Goal: Browse casually

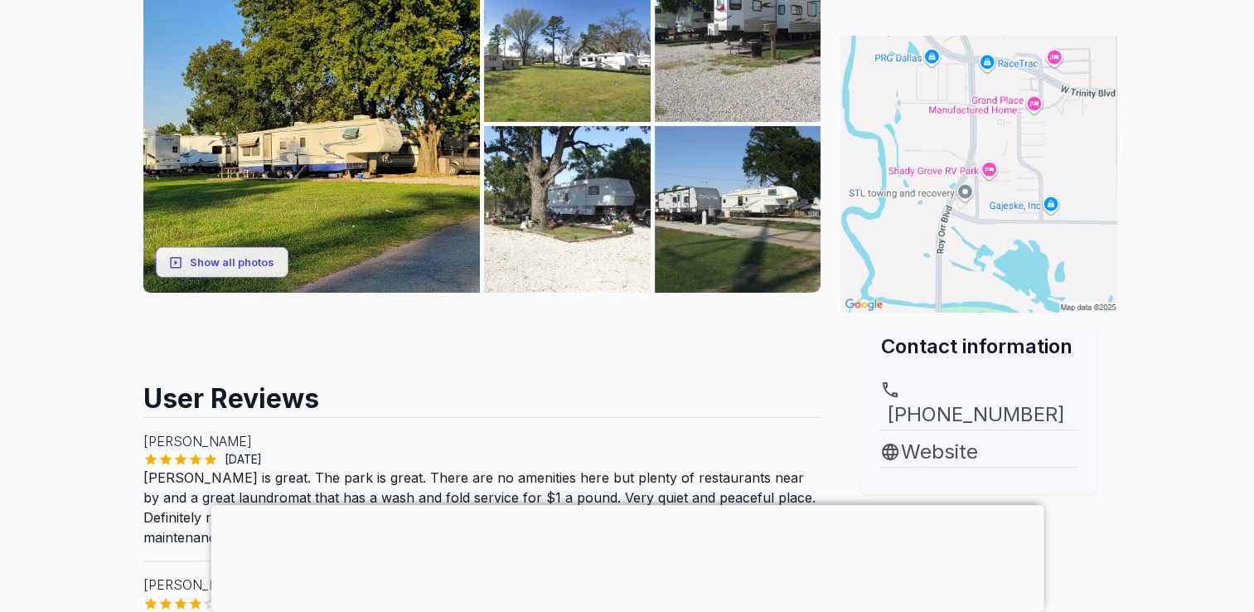
scroll to position [249, 0]
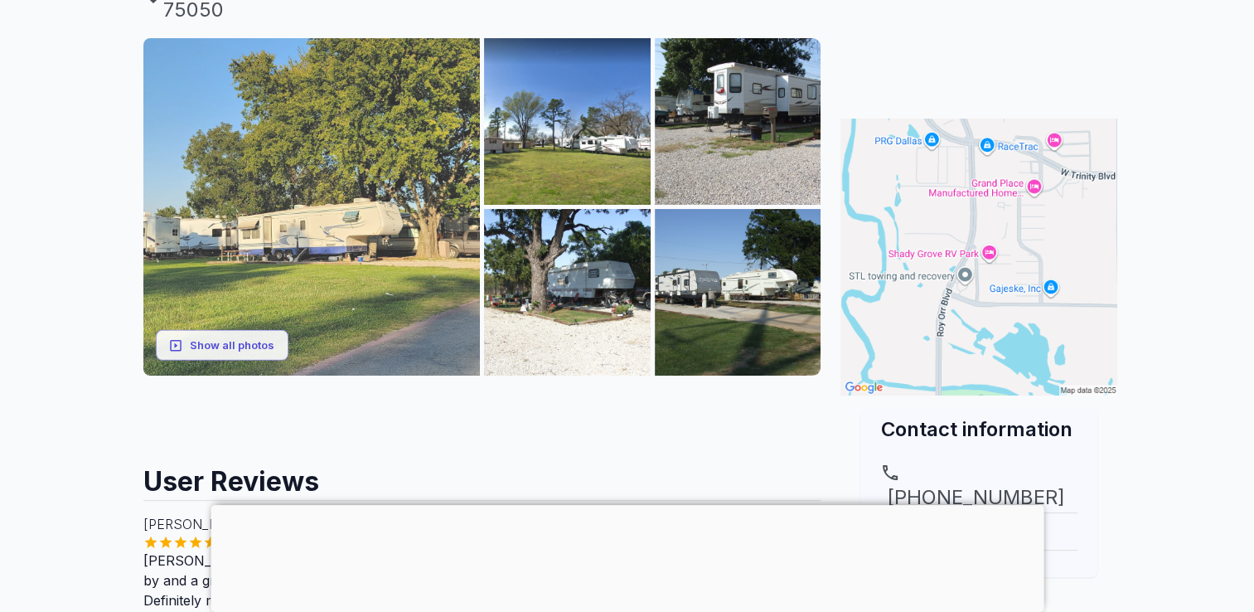
click at [352, 194] on img at bounding box center [311, 206] width 337 height 337
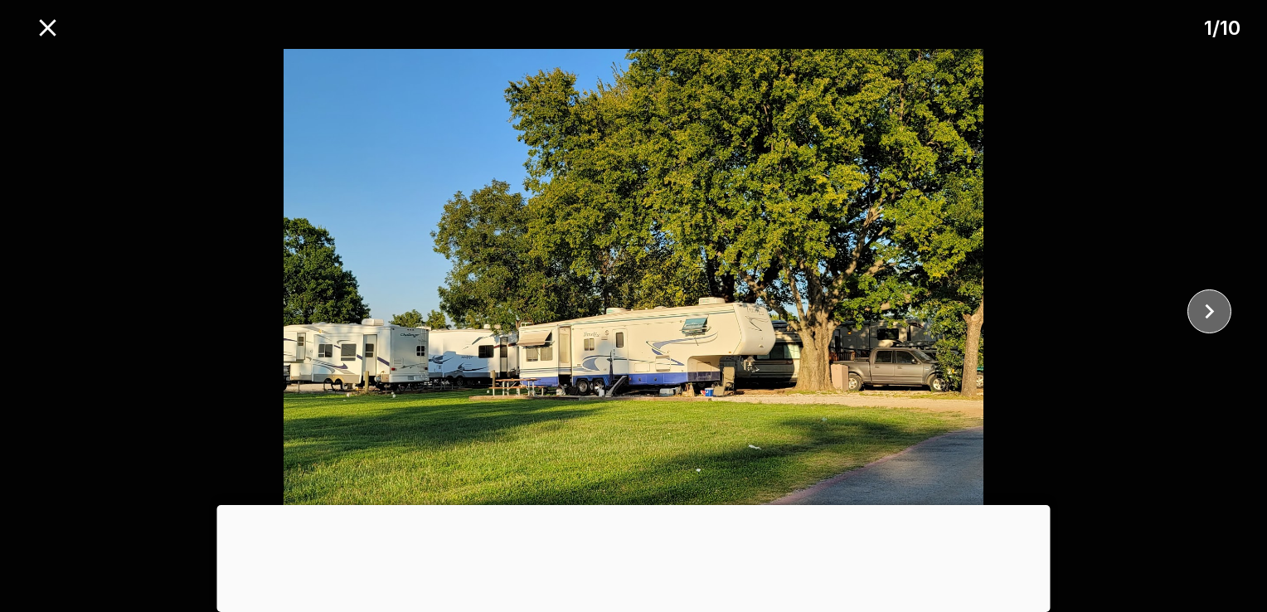
click at [1214, 311] on icon "close" at bounding box center [1209, 311] width 9 height 15
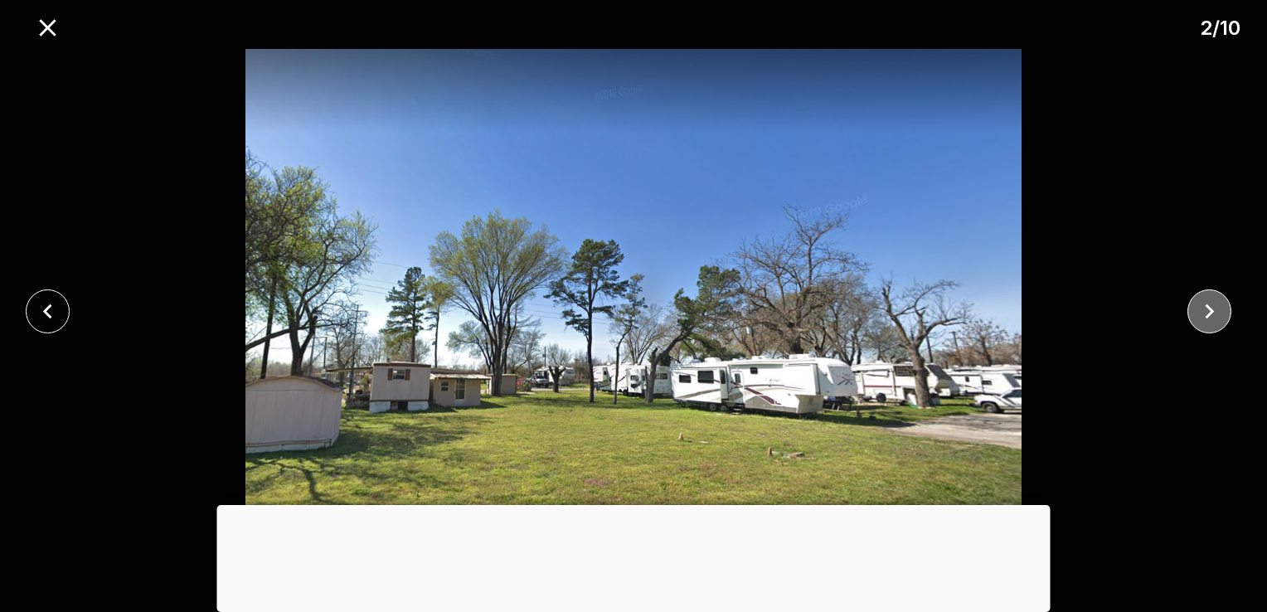
click at [1214, 311] on icon "close" at bounding box center [1209, 311] width 9 height 15
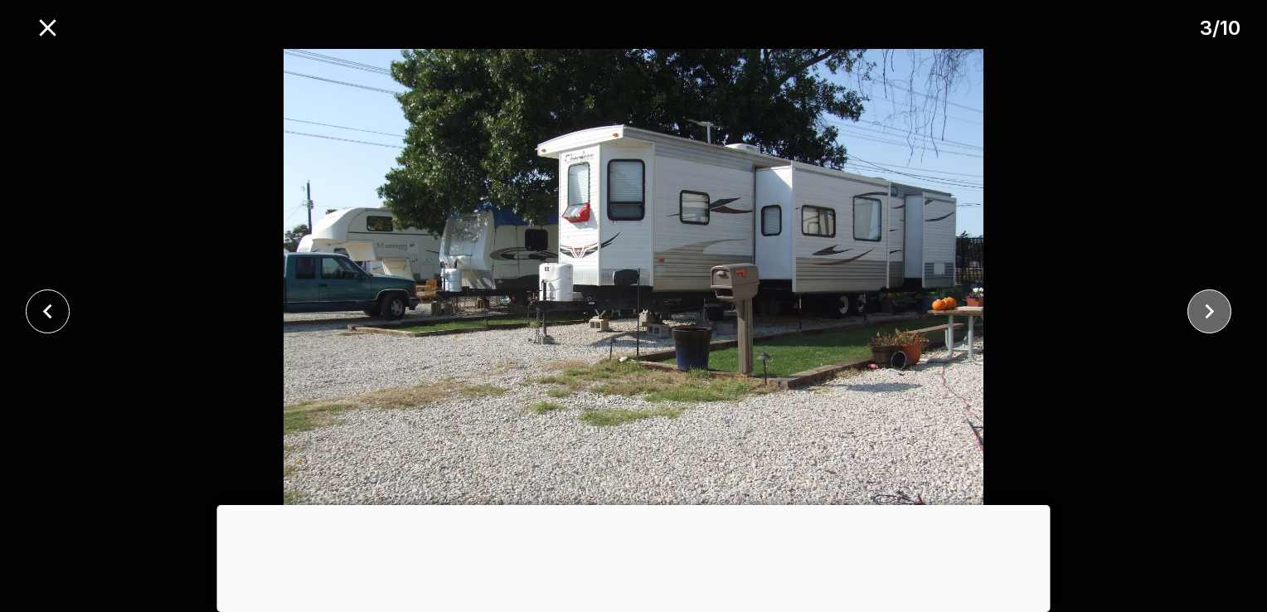
click at [1210, 310] on icon "close" at bounding box center [1209, 311] width 9 height 15
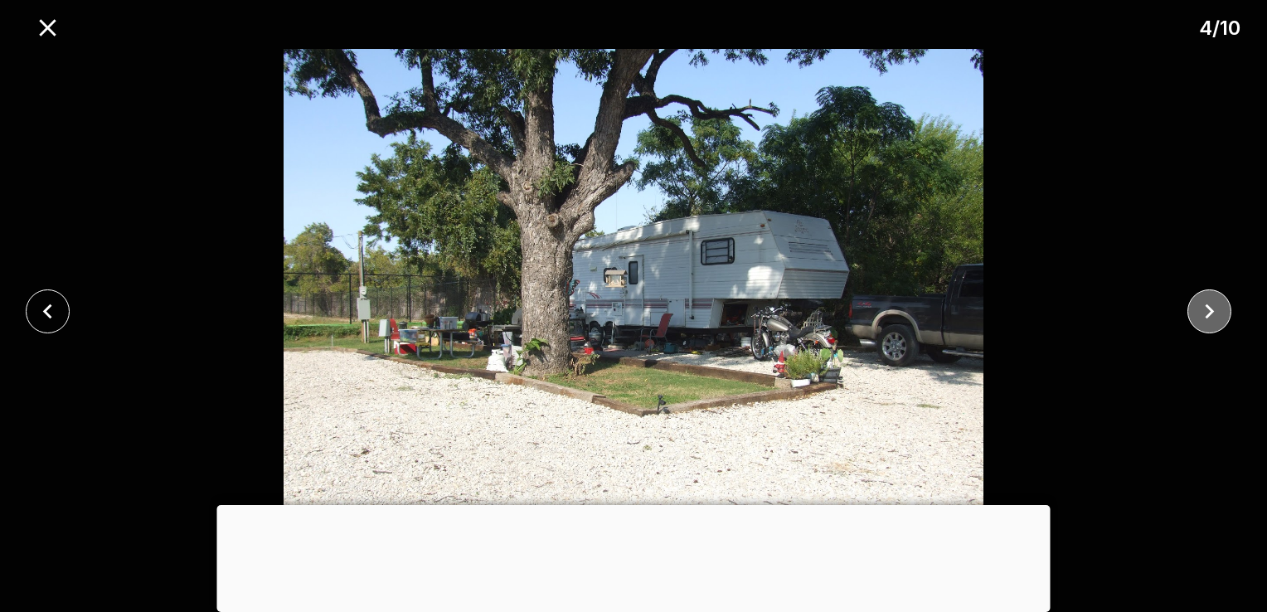
click at [1210, 310] on icon "close" at bounding box center [1209, 311] width 9 height 15
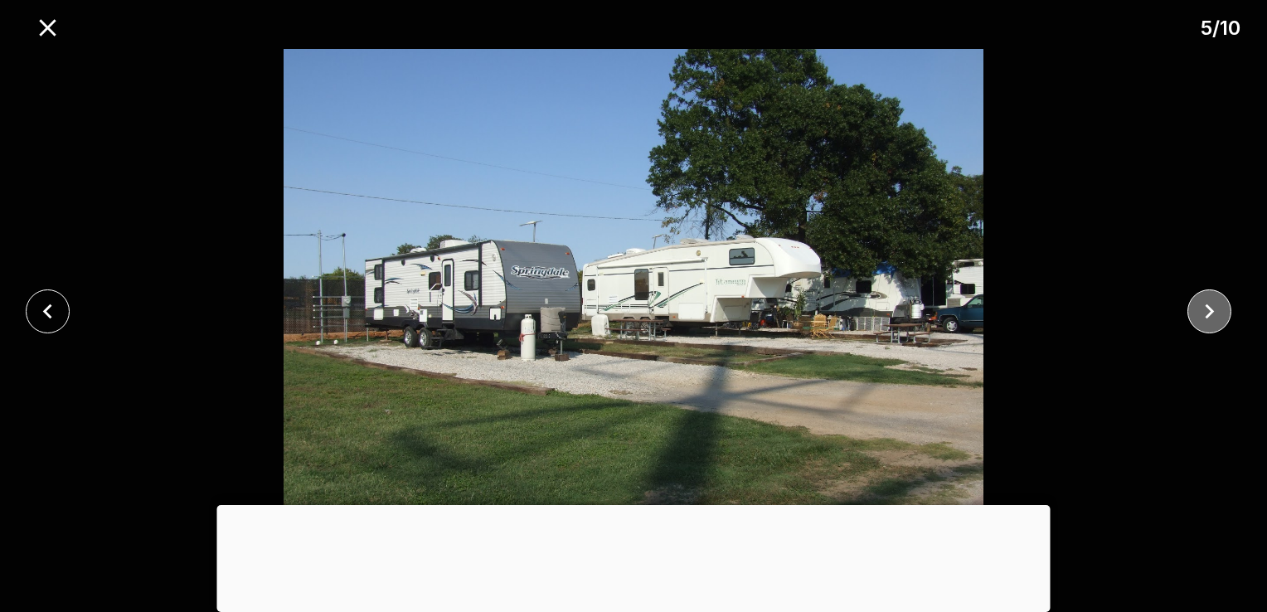
click at [1210, 310] on icon "close" at bounding box center [1209, 311] width 9 height 15
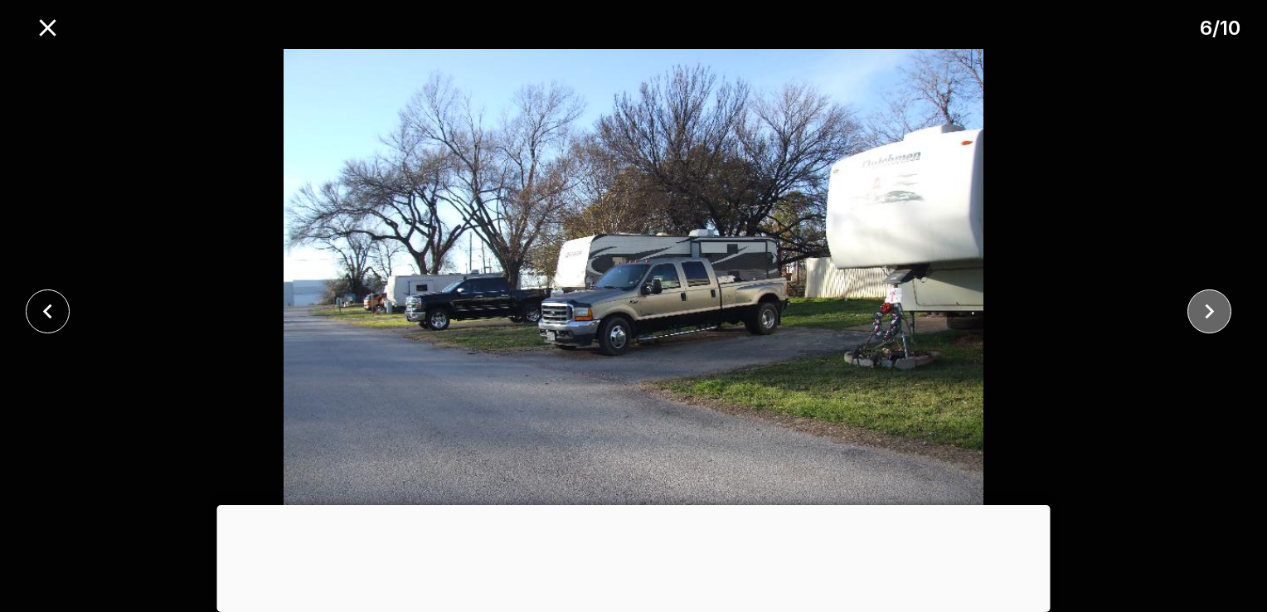
click at [1210, 310] on icon "close" at bounding box center [1209, 311] width 9 height 15
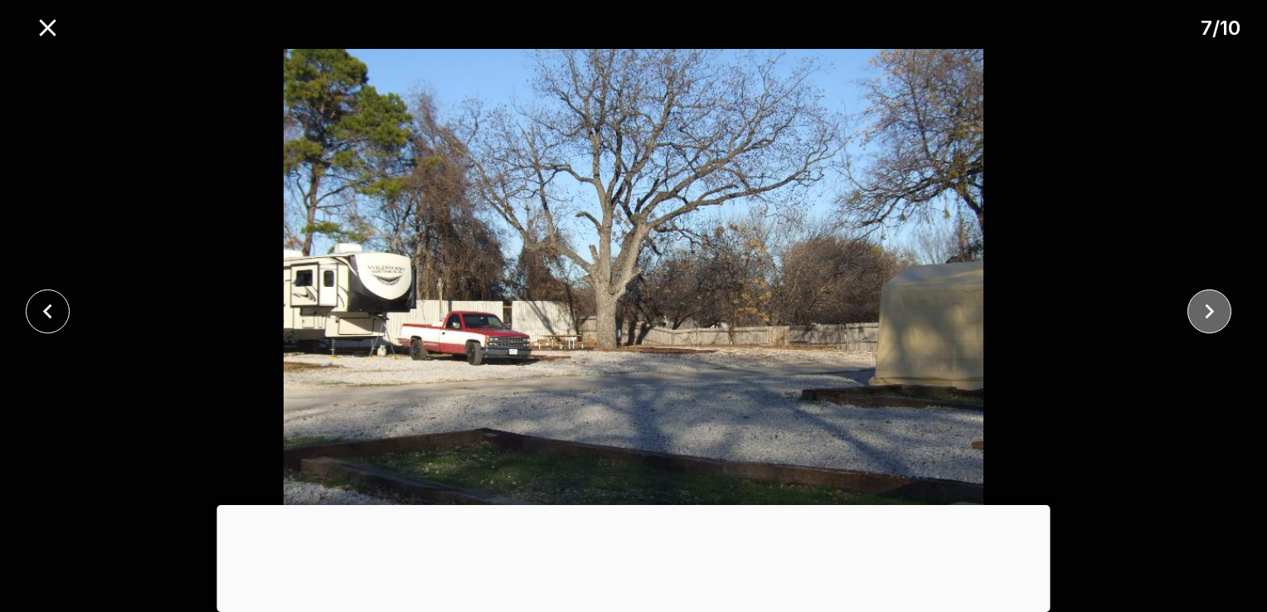
click at [1210, 310] on icon "close" at bounding box center [1209, 311] width 9 height 15
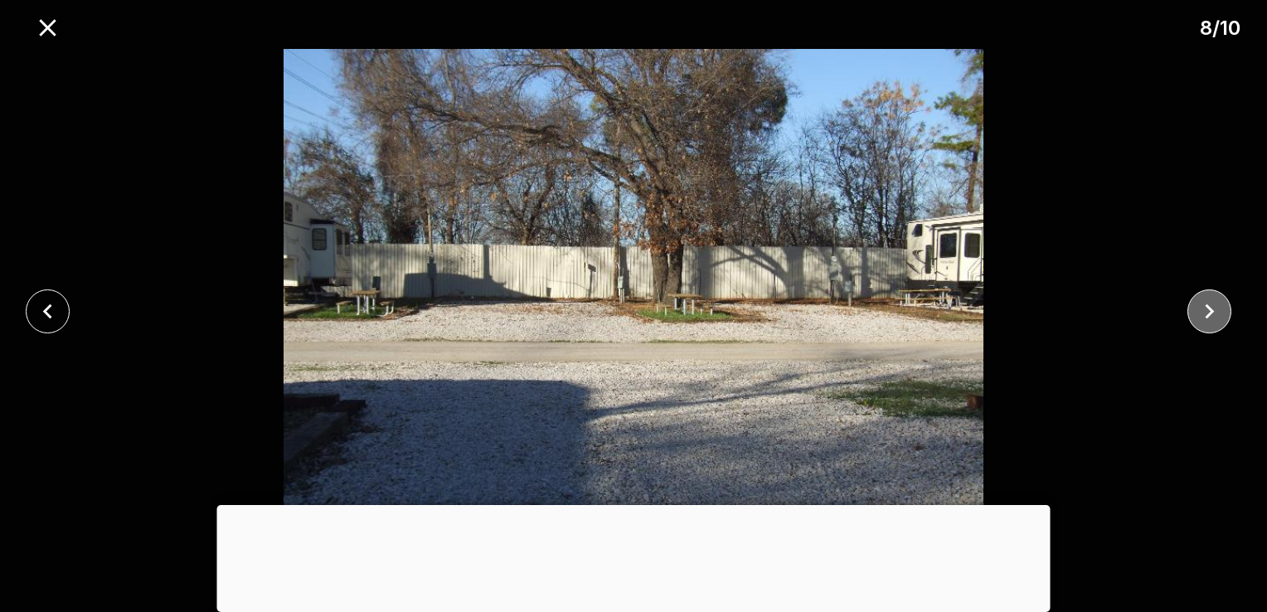
click at [1210, 313] on icon "close" at bounding box center [1209, 311] width 9 height 15
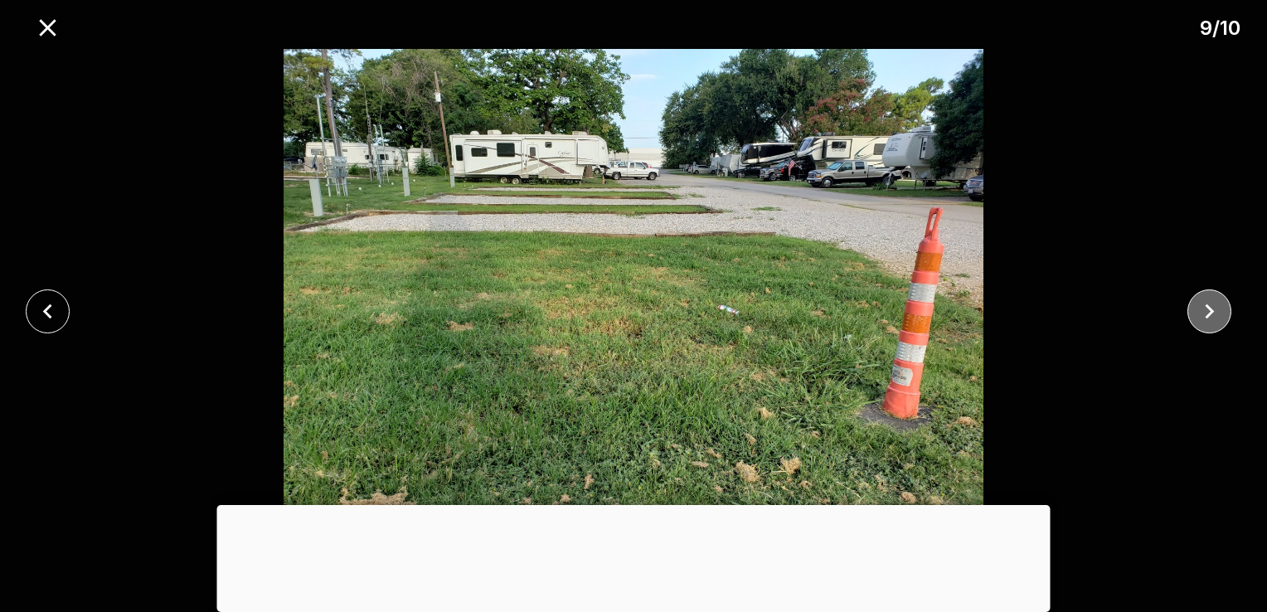
click at [1210, 313] on icon "close" at bounding box center [1209, 311] width 9 height 15
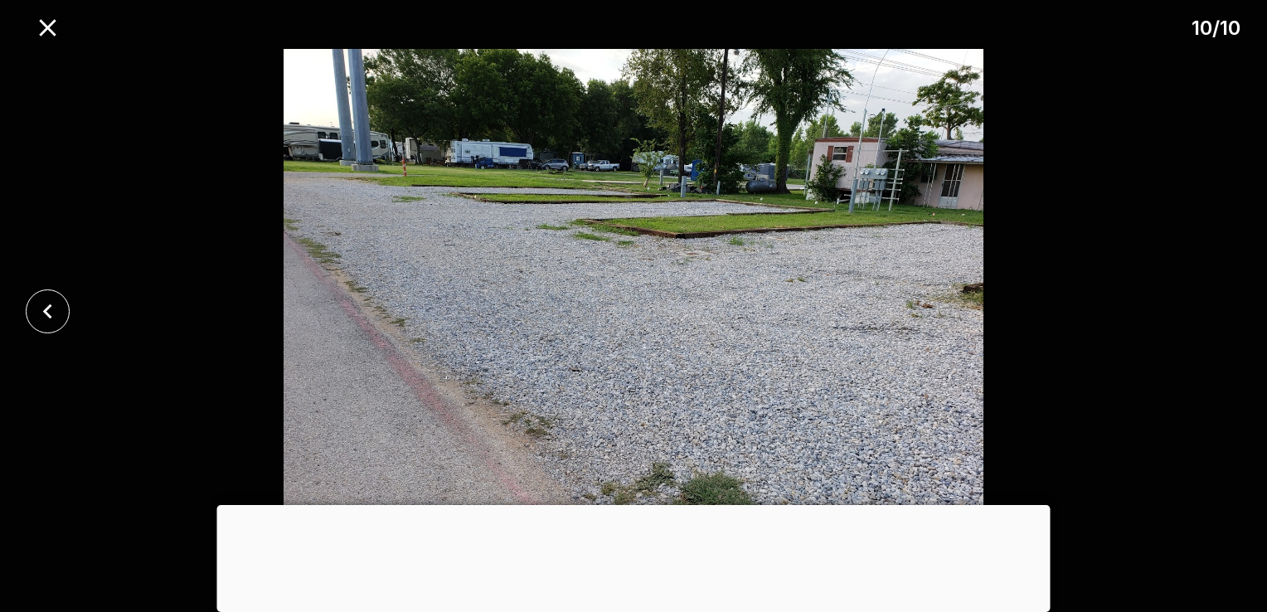
click at [1135, 287] on img at bounding box center [633, 311] width 1056 height 525
click at [1098, 274] on img at bounding box center [633, 311] width 1056 height 525
click at [45, 316] on icon "close" at bounding box center [47, 311] width 29 height 29
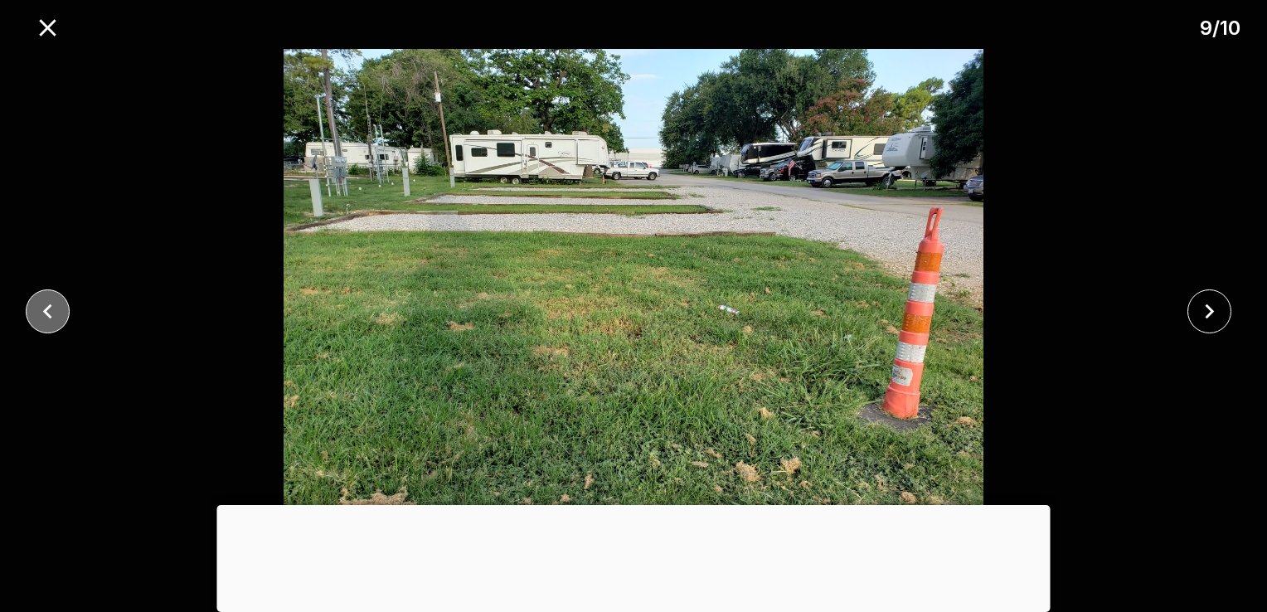
click at [45, 316] on icon "close" at bounding box center [47, 311] width 29 height 29
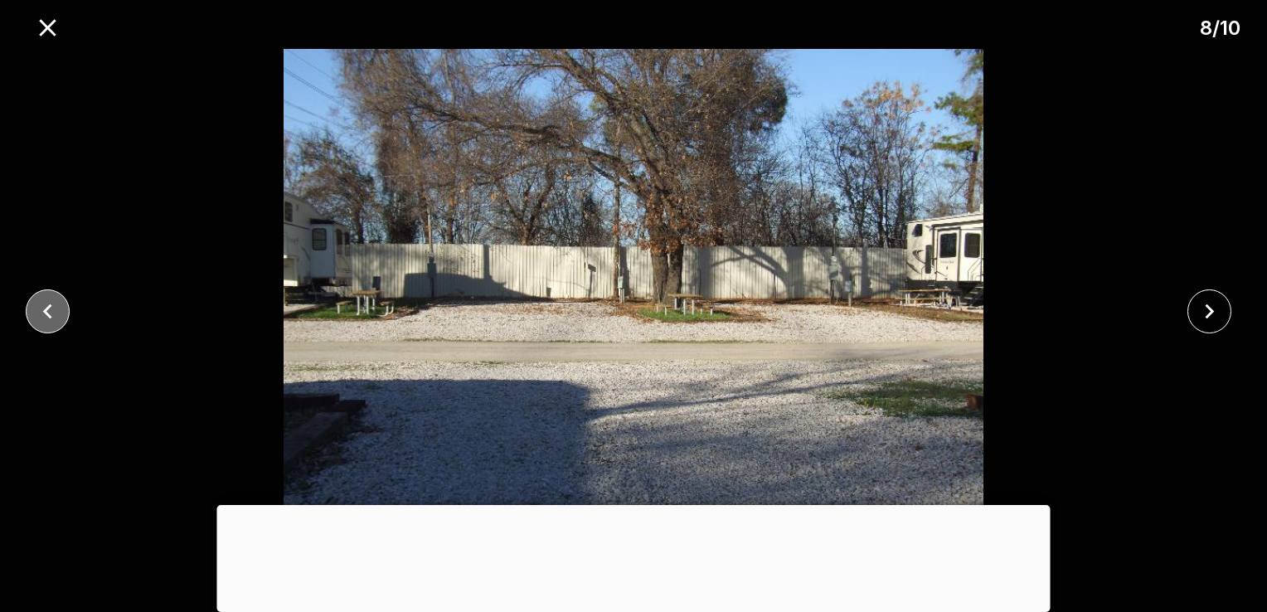
click at [45, 316] on icon "close" at bounding box center [47, 311] width 29 height 29
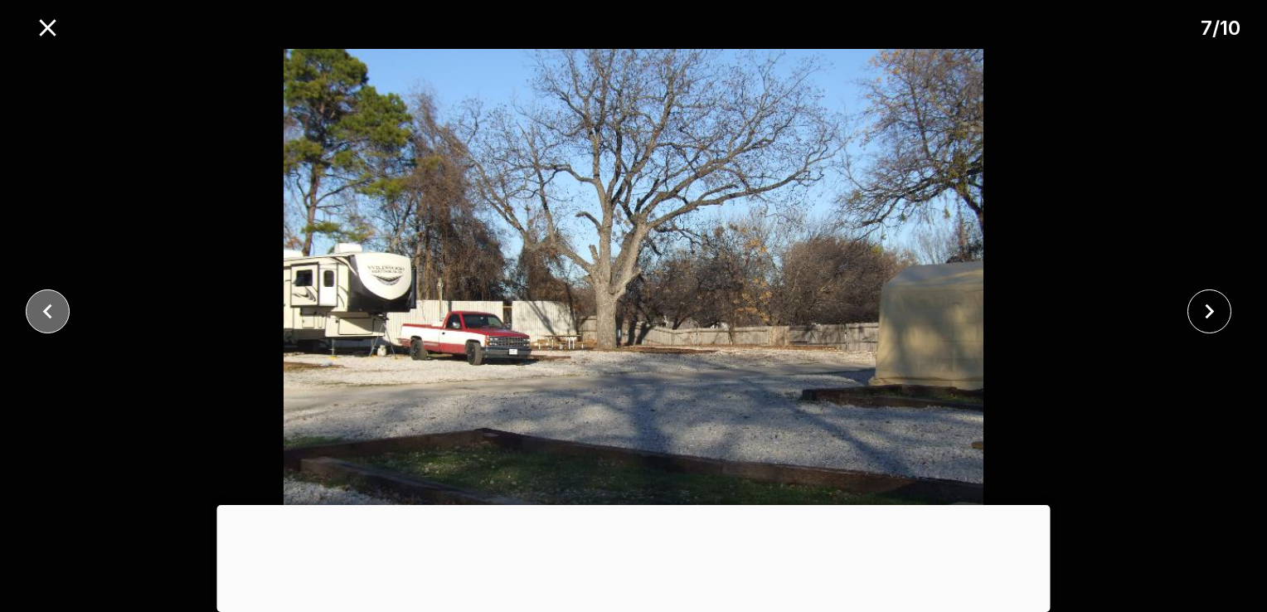
click at [45, 316] on icon "close" at bounding box center [47, 311] width 29 height 29
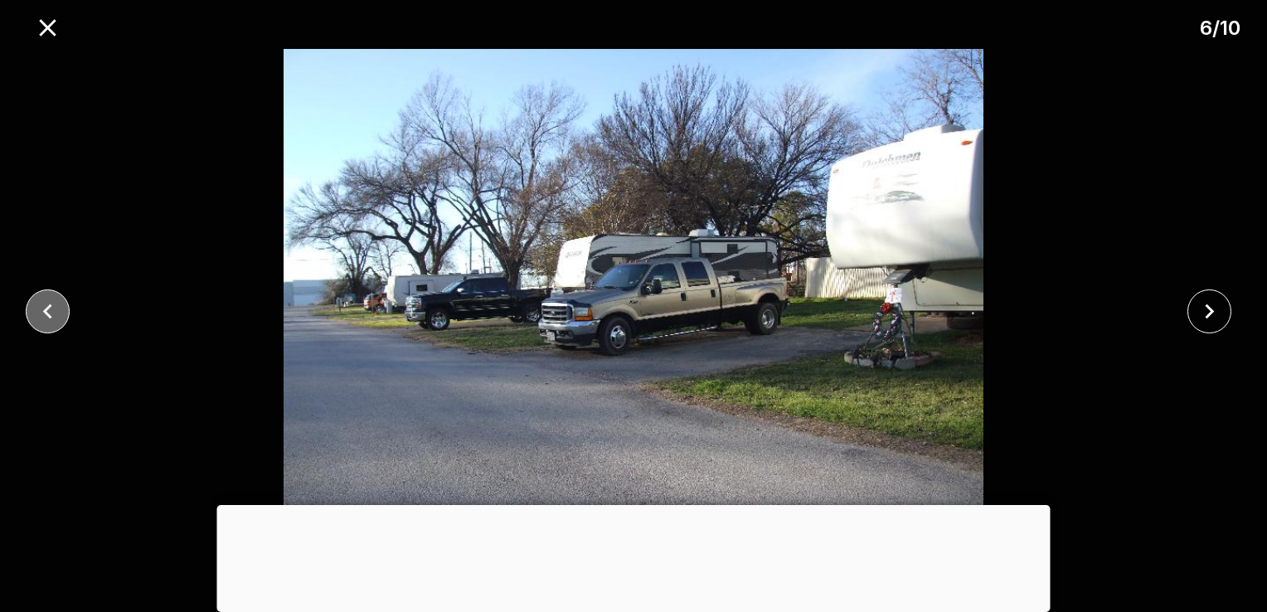
click at [43, 310] on icon "close" at bounding box center [47, 311] width 9 height 15
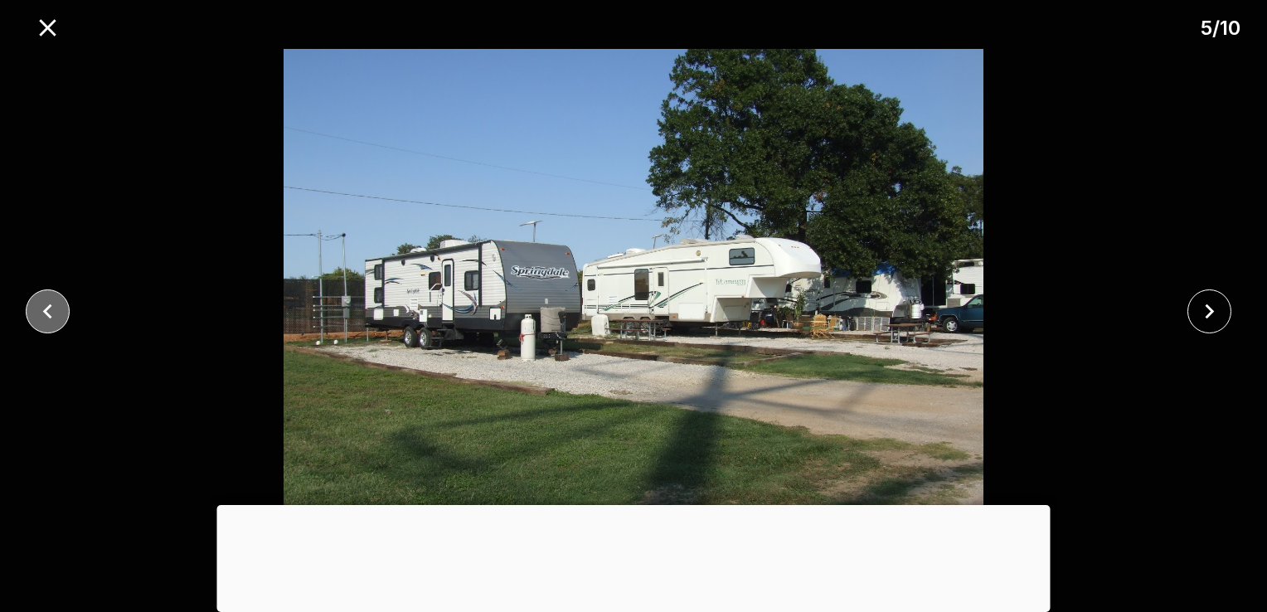
click at [43, 310] on icon "close" at bounding box center [47, 311] width 9 height 15
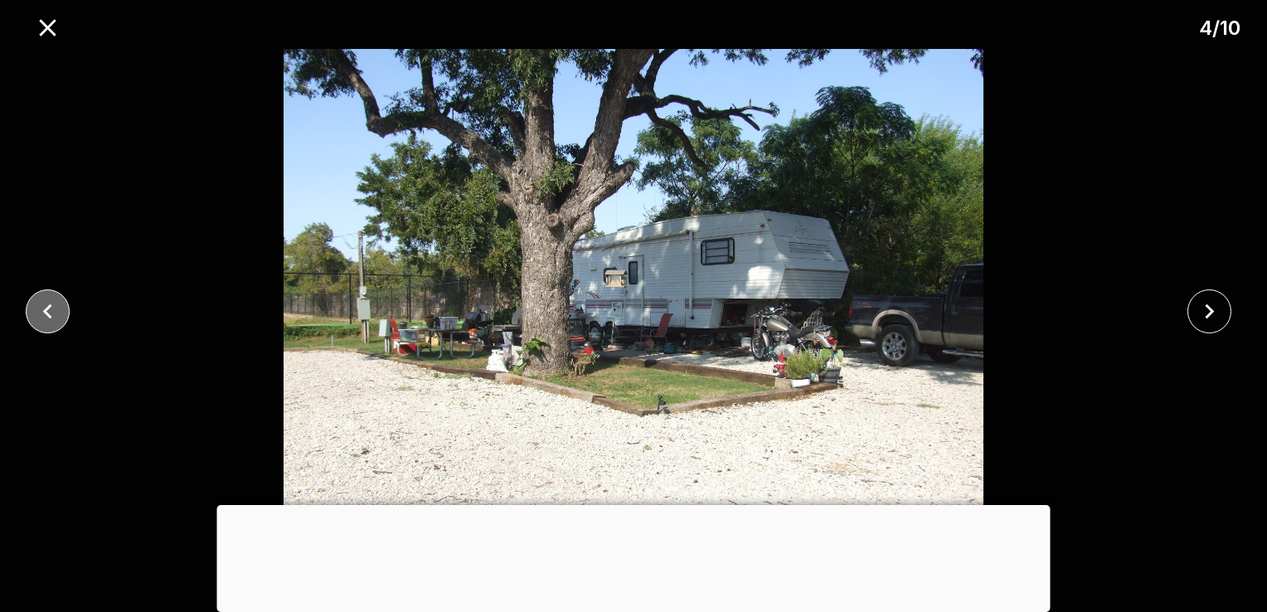
click at [54, 318] on icon "close" at bounding box center [47, 311] width 29 height 29
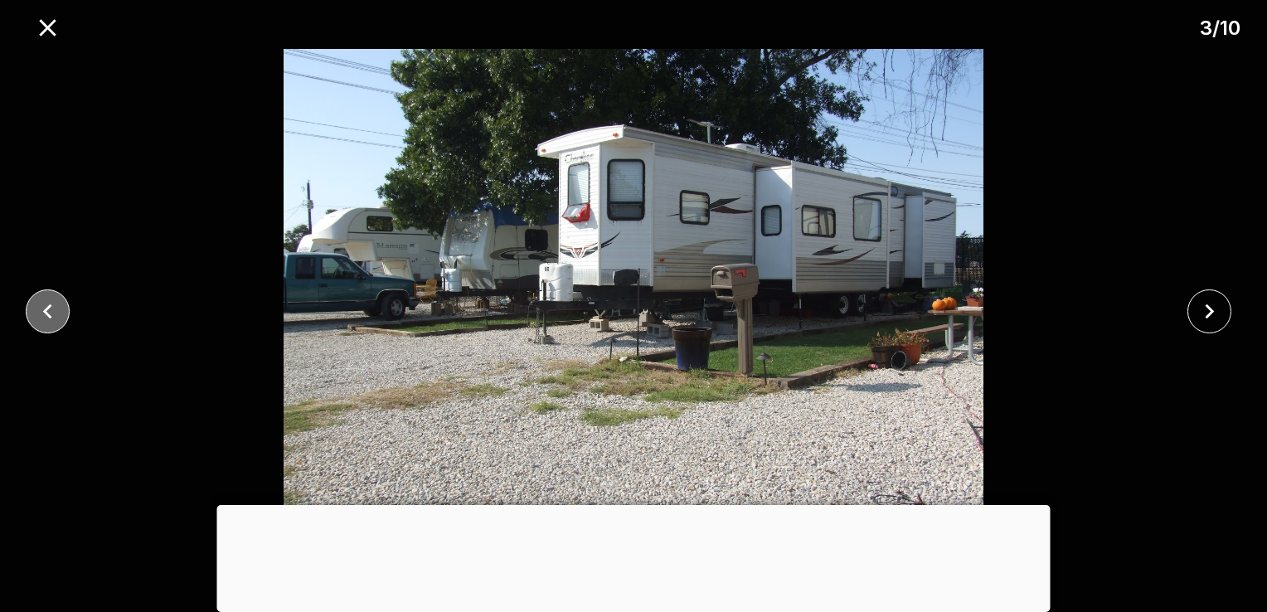
click at [54, 318] on icon "close" at bounding box center [47, 311] width 29 height 29
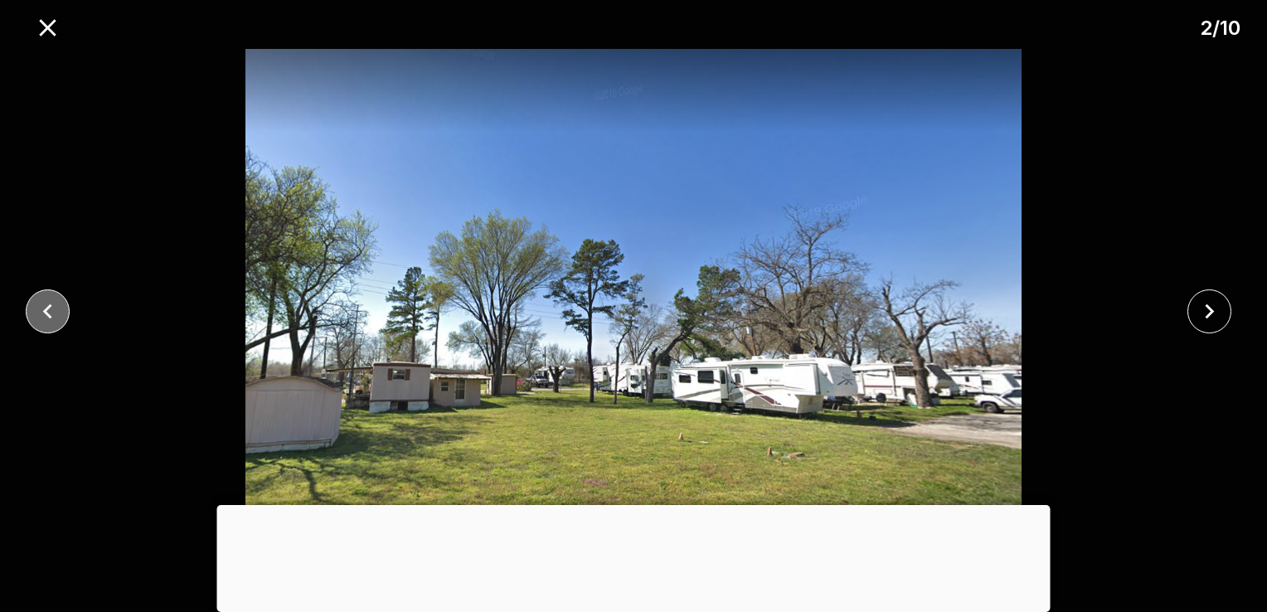
click at [54, 318] on icon "close" at bounding box center [47, 311] width 29 height 29
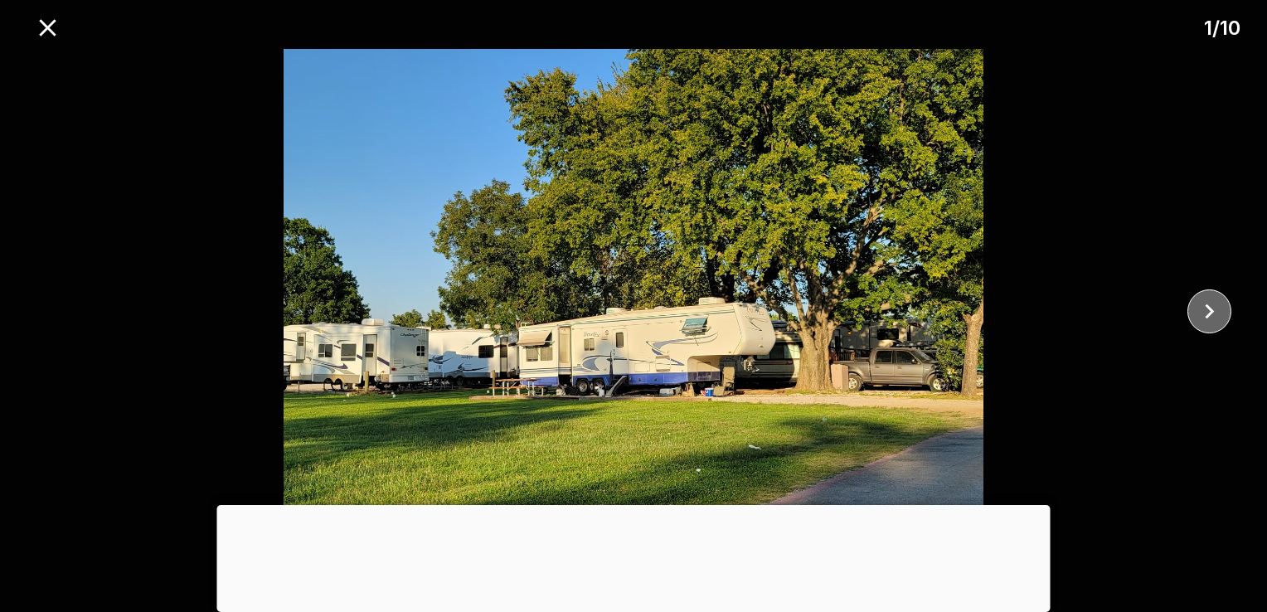
click at [1204, 320] on icon "close" at bounding box center [1209, 311] width 29 height 29
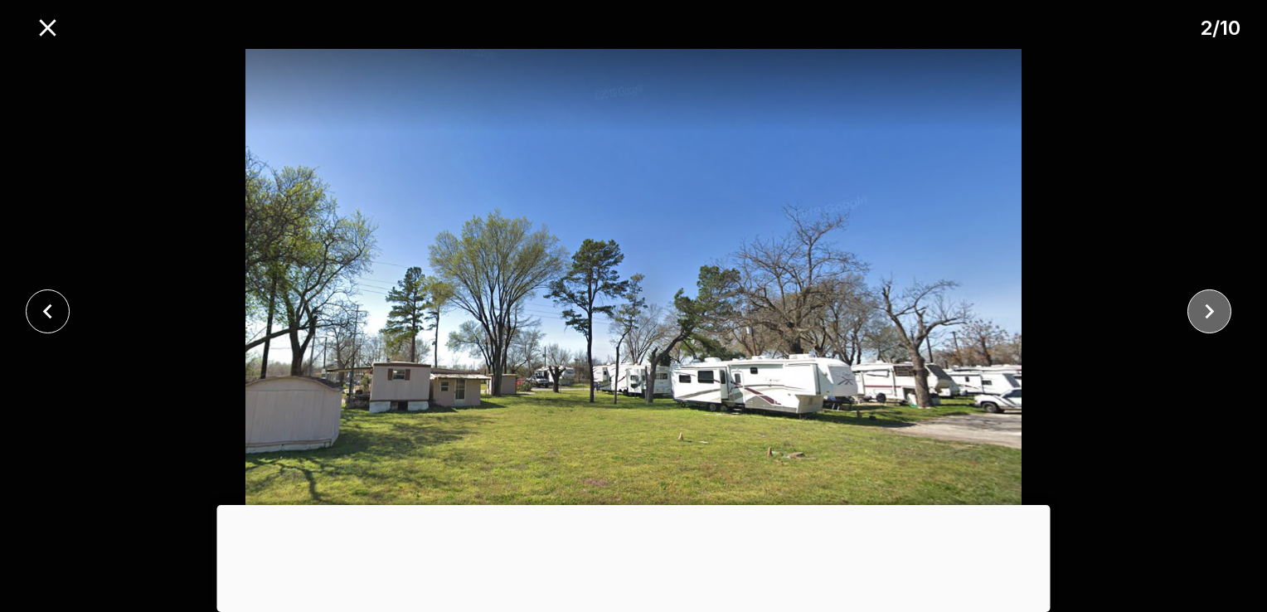
click at [1204, 320] on icon "close" at bounding box center [1209, 311] width 29 height 29
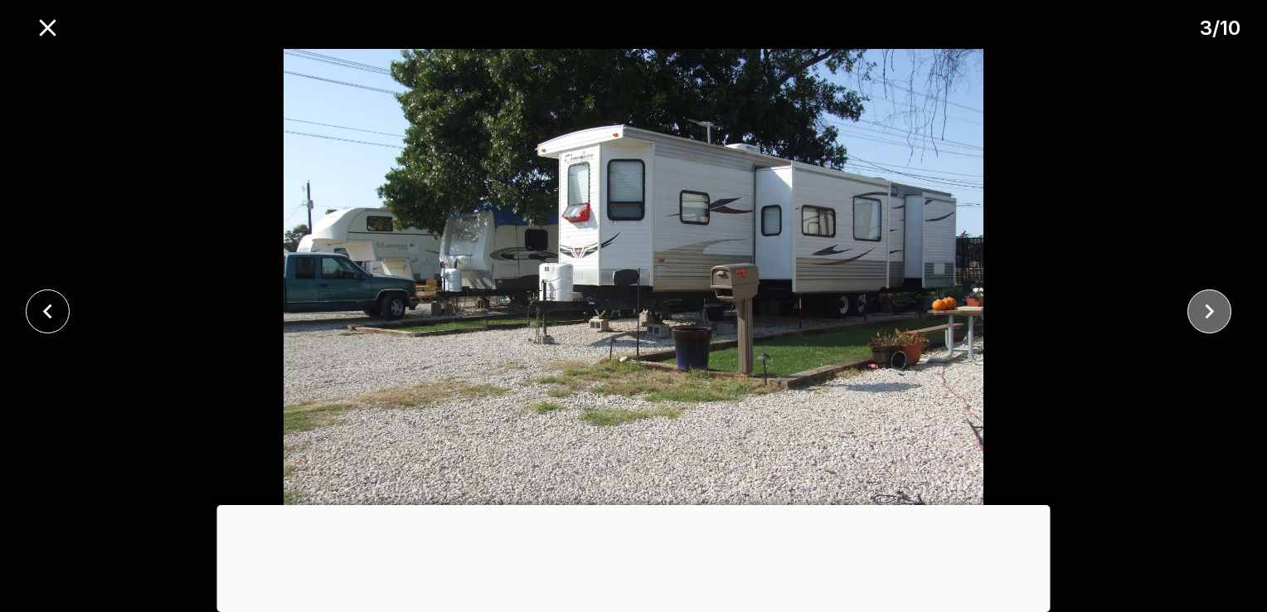
click at [1204, 320] on icon "close" at bounding box center [1209, 311] width 29 height 29
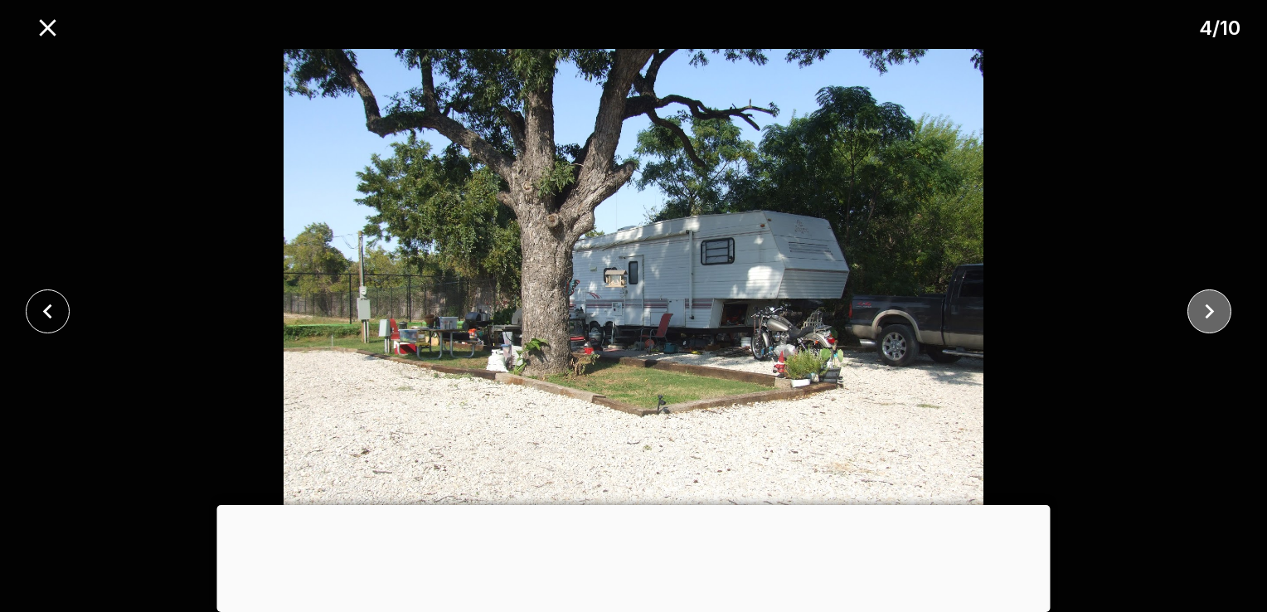
click at [1204, 320] on icon "close" at bounding box center [1209, 311] width 29 height 29
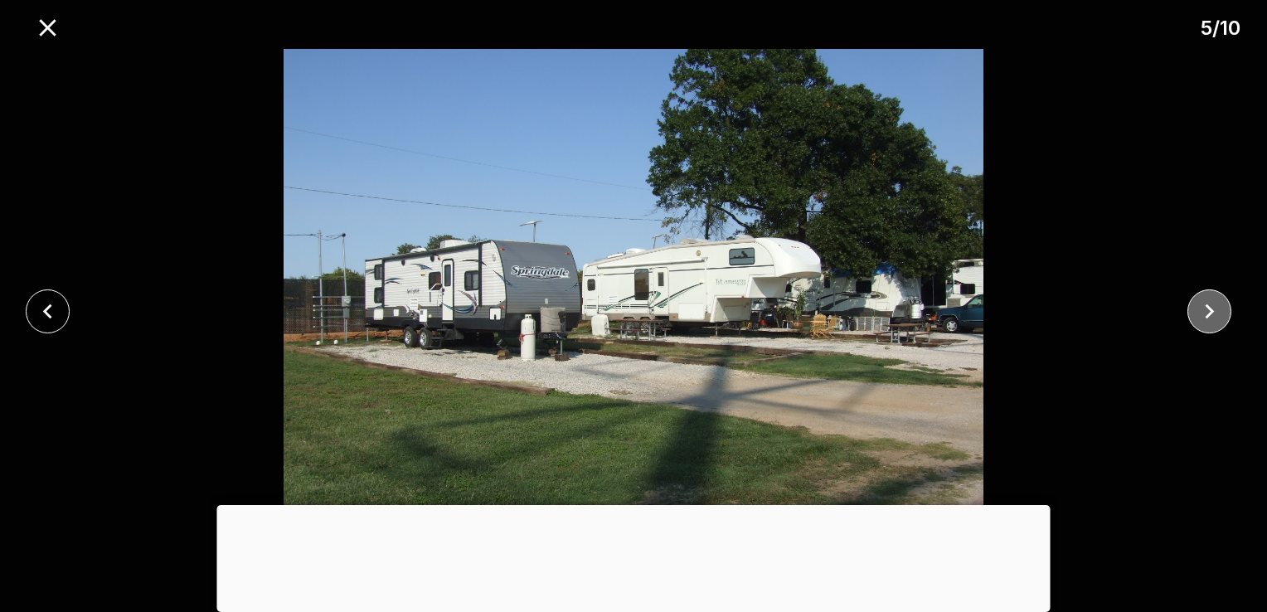
click at [1204, 320] on icon "close" at bounding box center [1209, 311] width 29 height 29
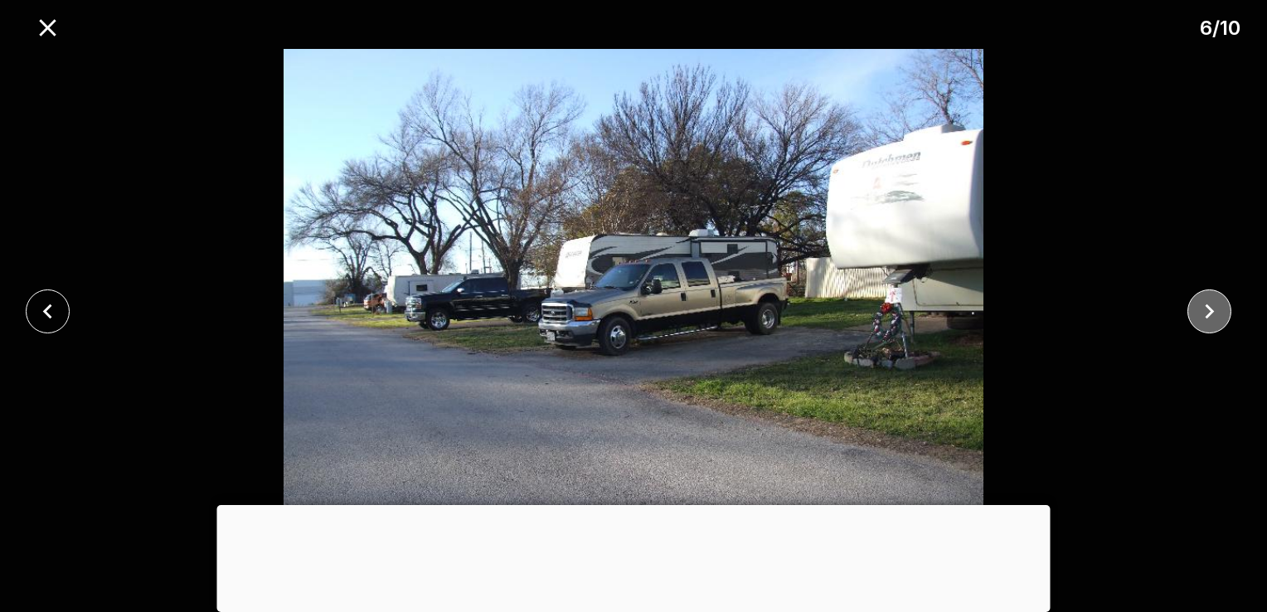
click at [1204, 320] on icon "close" at bounding box center [1209, 311] width 29 height 29
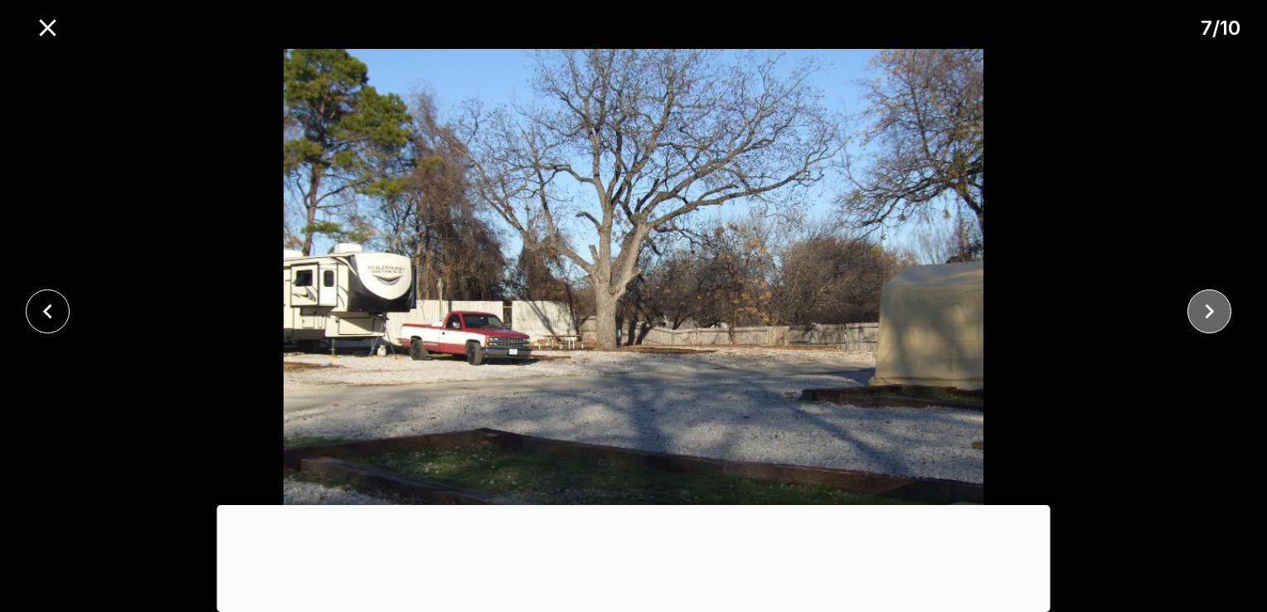
click at [1204, 320] on icon "close" at bounding box center [1209, 311] width 29 height 29
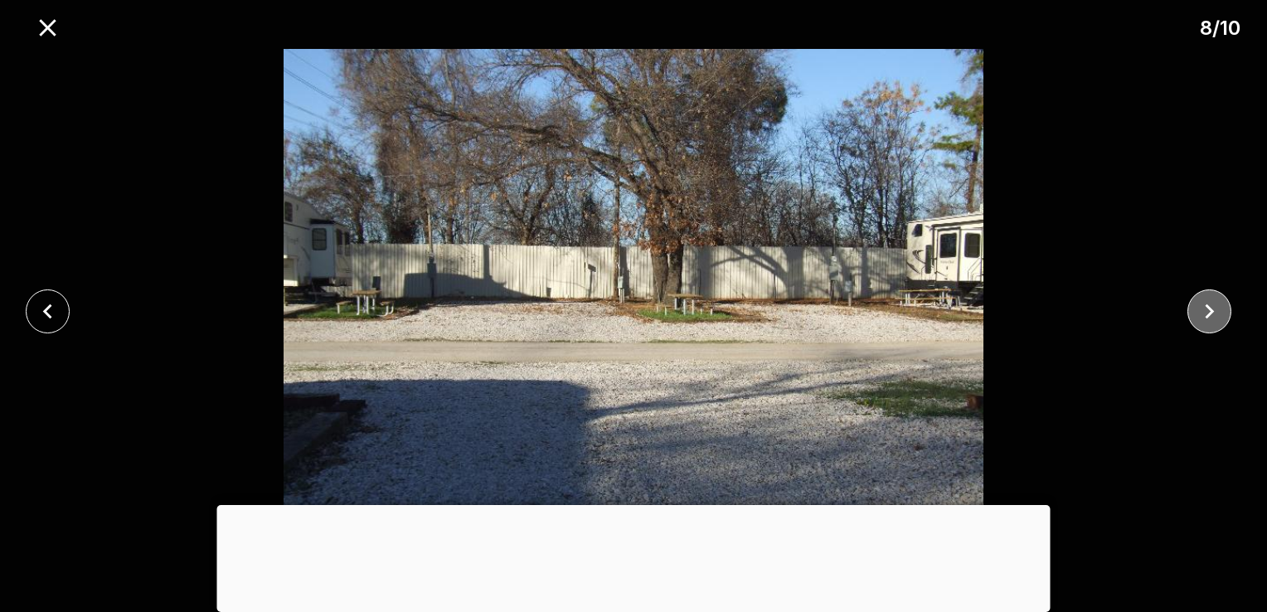
click at [1204, 320] on icon "close" at bounding box center [1209, 311] width 29 height 29
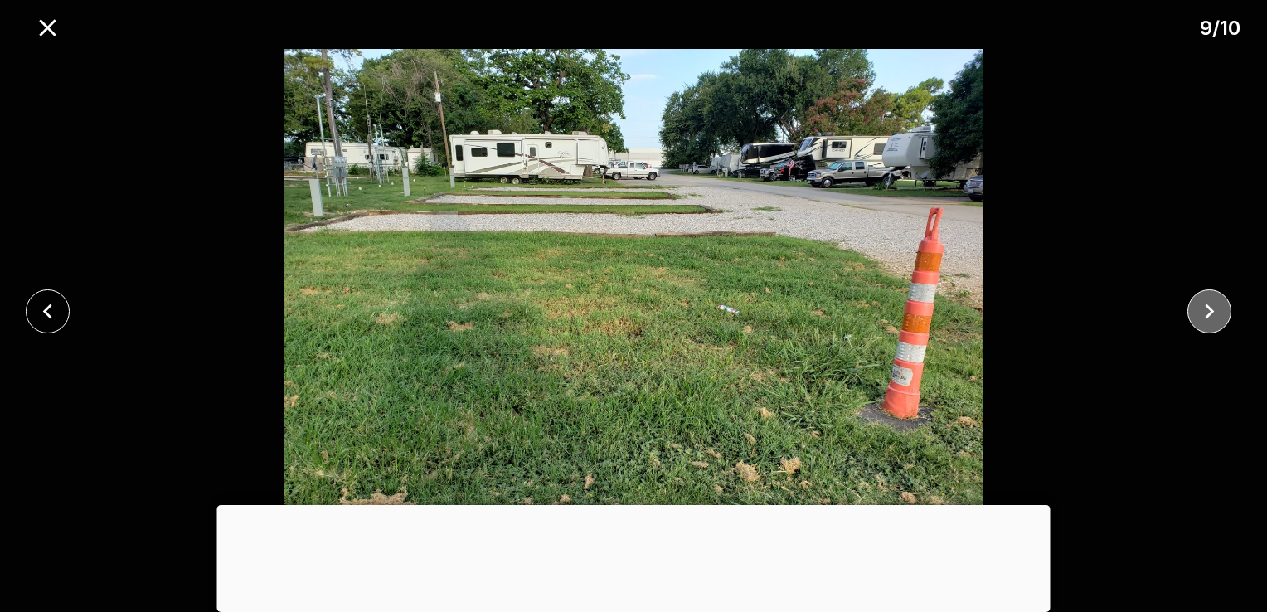
click at [1204, 320] on icon "close" at bounding box center [1209, 311] width 29 height 29
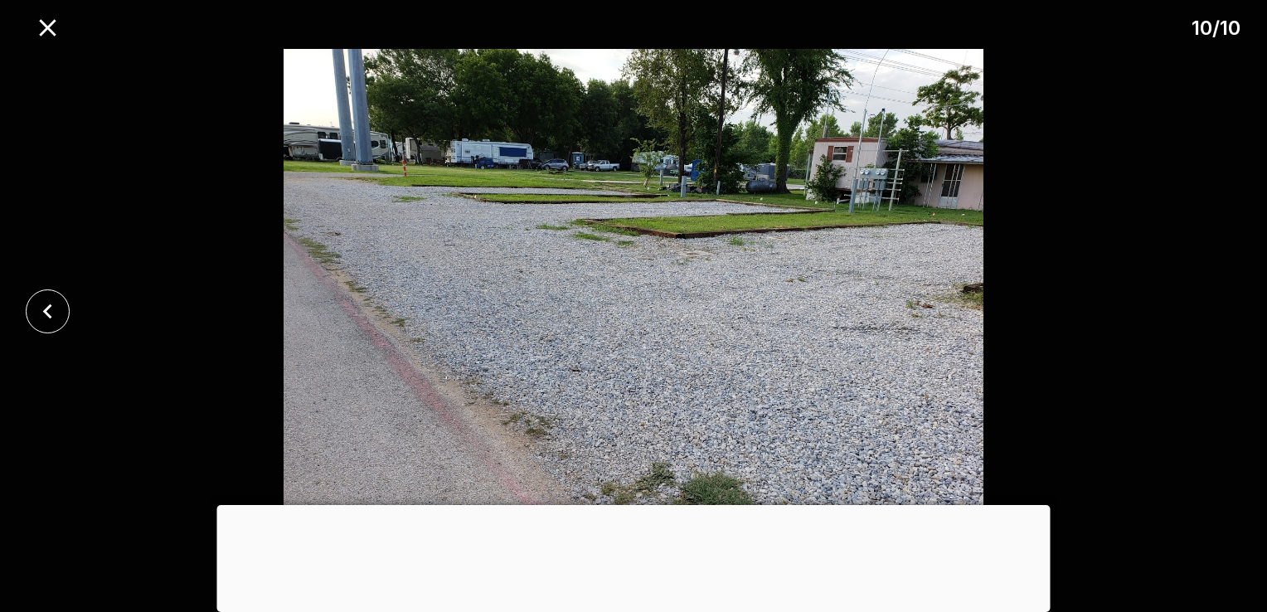
click at [1204, 320] on div at bounding box center [633, 311] width 1267 height 525
click at [45, 18] on icon "close" at bounding box center [47, 27] width 29 height 29
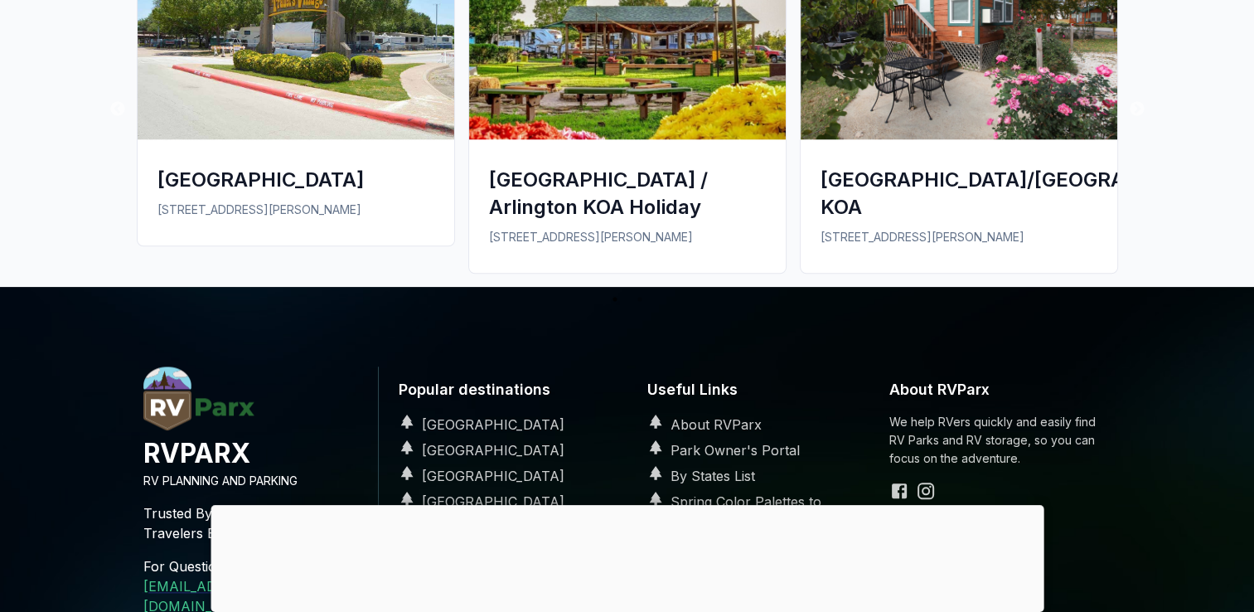
scroll to position [1824, 0]
